Goal: Register for event/course

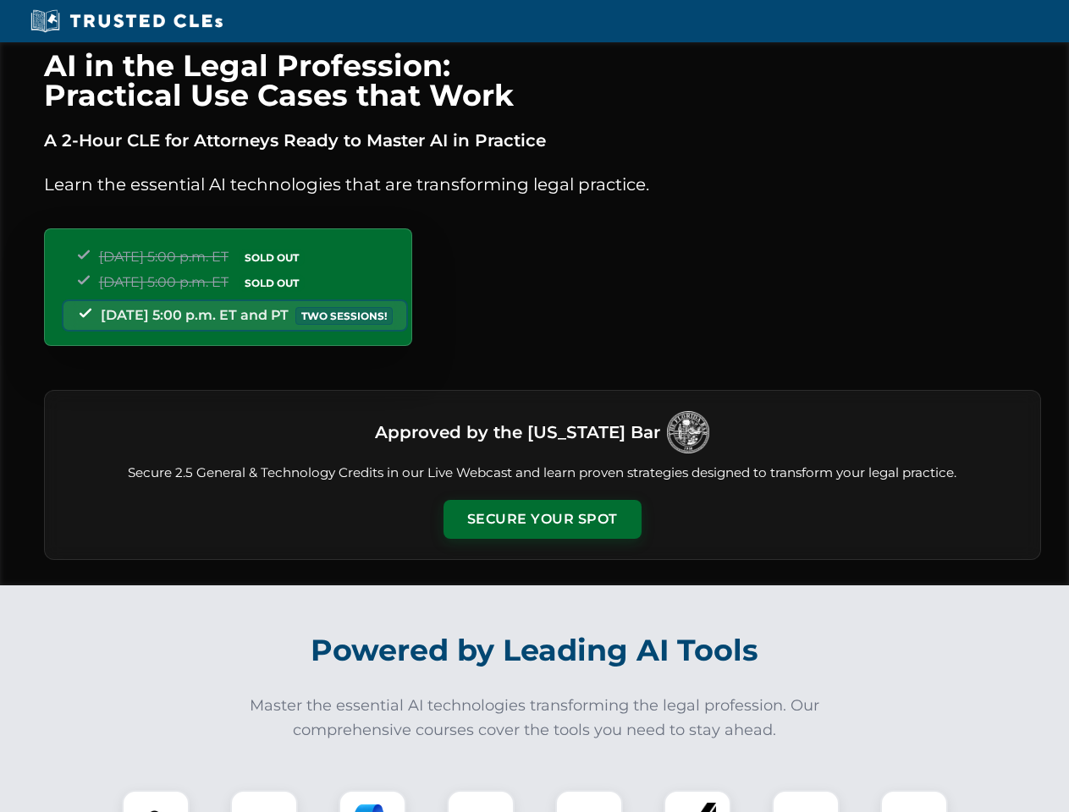
click at [542, 520] on button "Secure Your Spot" at bounding box center [542, 519] width 198 height 39
click at [156, 801] on img at bounding box center [155, 824] width 49 height 49
click at [264, 801] on div at bounding box center [264, 824] width 68 height 68
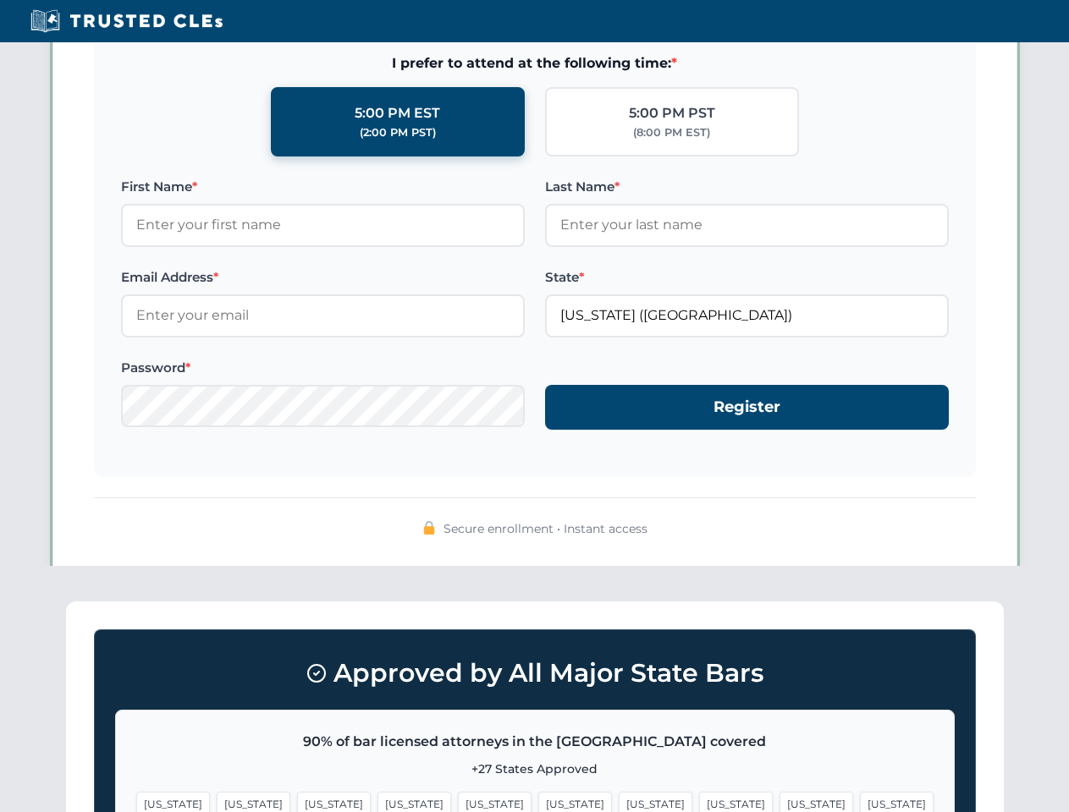
click at [779, 801] on span "[US_STATE]" at bounding box center [816, 804] width 74 height 25
